Goal: Navigation & Orientation: Find specific page/section

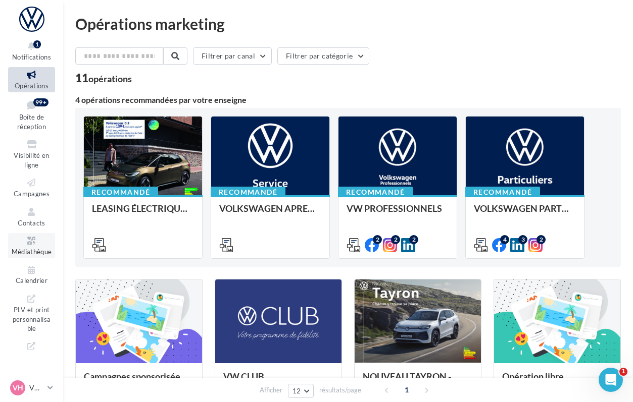
click at [28, 250] on span "Médiathèque" at bounding box center [32, 252] width 40 height 8
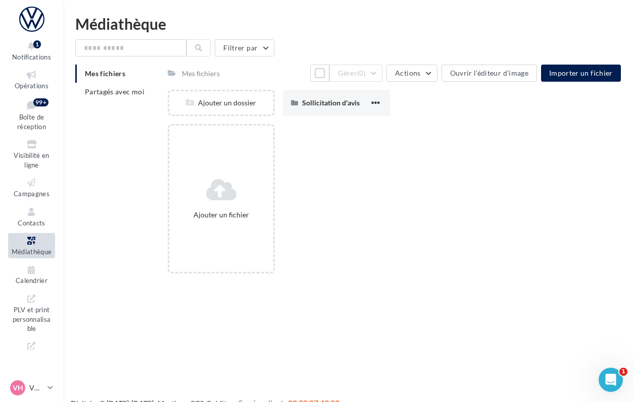
drag, startPoint x: 90, startPoint y: 112, endPoint x: 93, endPoint y: 104, distance: 8.6
click at [91, 111] on div "Mes fichiers Partagés avec moi Mes fichiers Tout sélectionner Gérer (0) Actions…" at bounding box center [351, 173] width 553 height 217
click at [97, 93] on span "Partagés avec moi" at bounding box center [115, 91] width 60 height 9
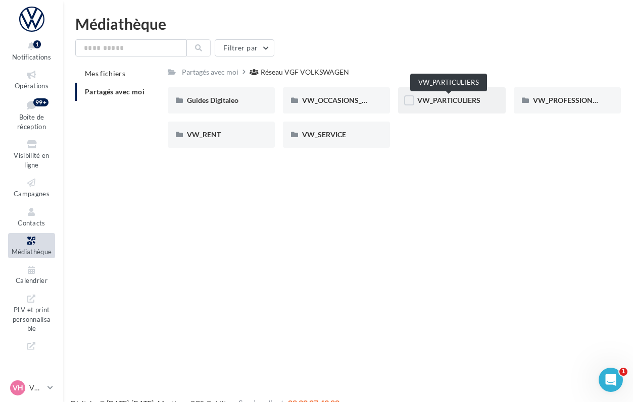
click at [421, 105] on span "VW_PARTICULIERS" at bounding box center [448, 100] width 63 height 9
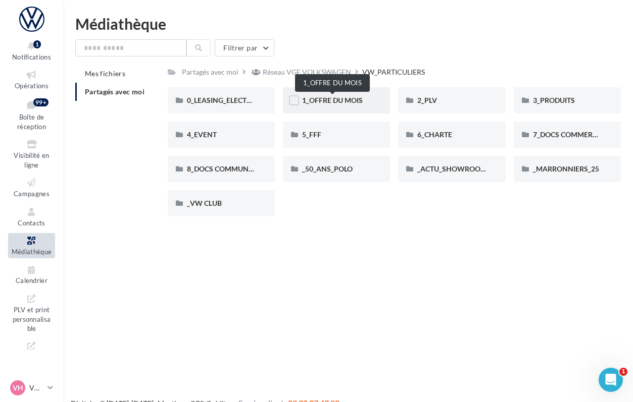
click at [331, 102] on span "1_OFFRE DU MOIS" at bounding box center [332, 100] width 61 height 9
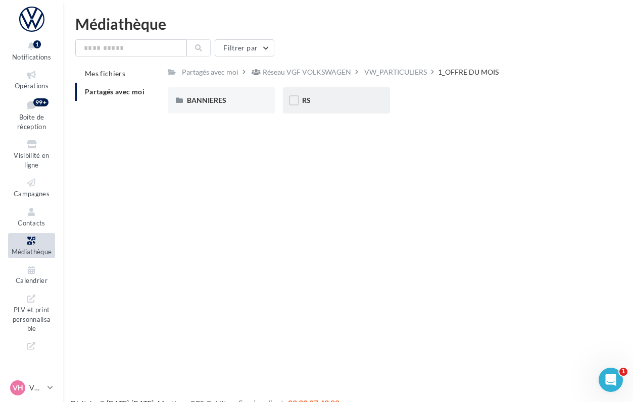
click at [301, 98] on div "RS" at bounding box center [336, 100] width 107 height 26
click at [301, 98] on div "SANS INSTANT VW" at bounding box center [336, 100] width 107 height 26
click at [314, 99] on span "T-CROSS" at bounding box center [316, 100] width 29 height 9
